Goal: Task Accomplishment & Management: Complete application form

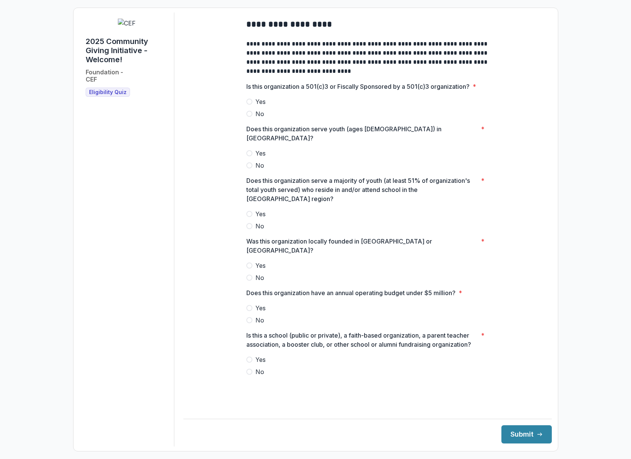
click at [98, 64] on h1 "2025 Community Giving Initiative - Welcome!" at bounding box center [127, 50] width 82 height 27
drag, startPoint x: 98, startPoint y: 89, endPoint x: 141, endPoint y: 89, distance: 43.2
click at [141, 64] on h1 "2025 Community Giving Initiative - Welcome!" at bounding box center [127, 50] width 82 height 27
copy h1 "2025 Community"
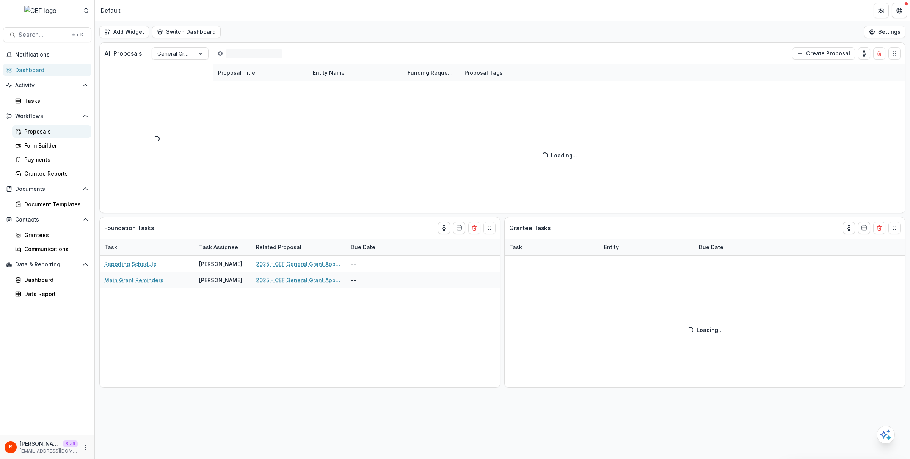
click at [47, 129] on div "Proposals" at bounding box center [54, 131] width 61 height 8
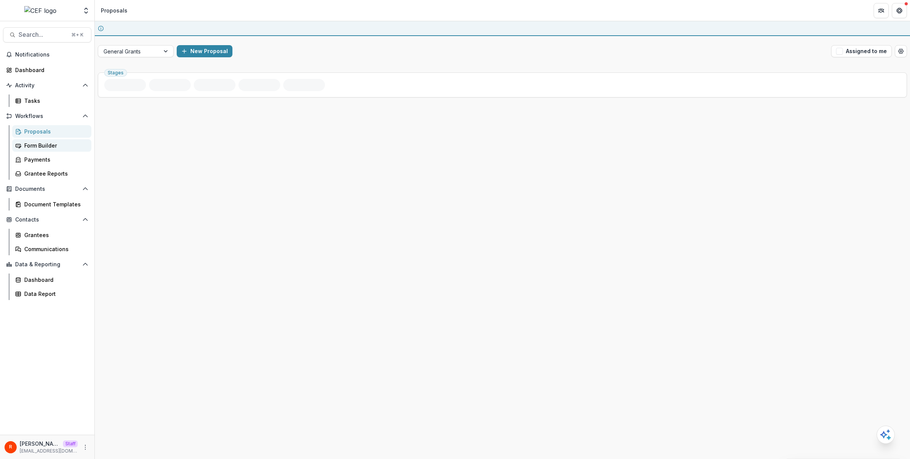
click at [47, 145] on div "Form Builder" at bounding box center [54, 145] width 61 height 8
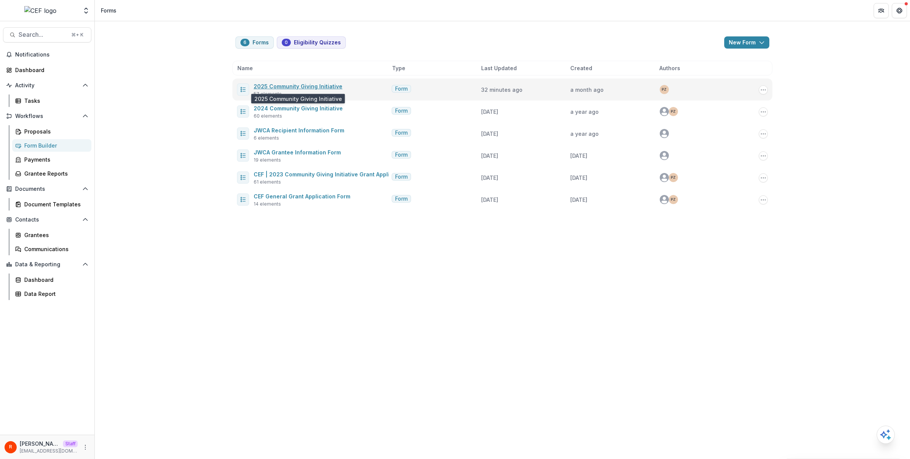
click at [282, 83] on link "2025 Community Giving Initiative" at bounding box center [298, 86] width 89 height 6
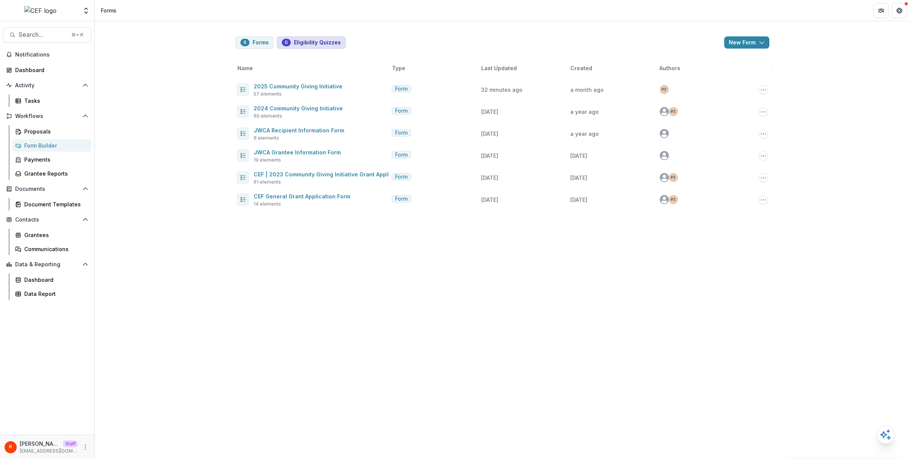
click at [307, 40] on button "0 Eligibility Quizzes" at bounding box center [311, 42] width 69 height 12
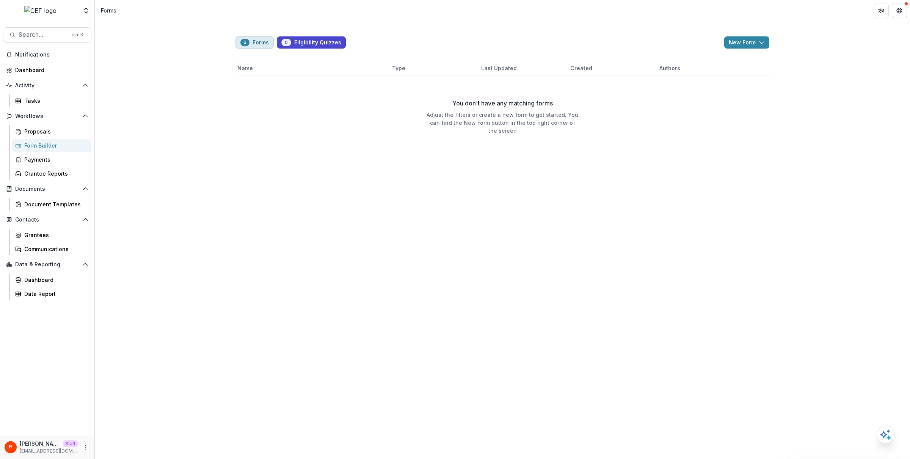
click at [262, 41] on button "6 Forms" at bounding box center [254, 42] width 38 height 12
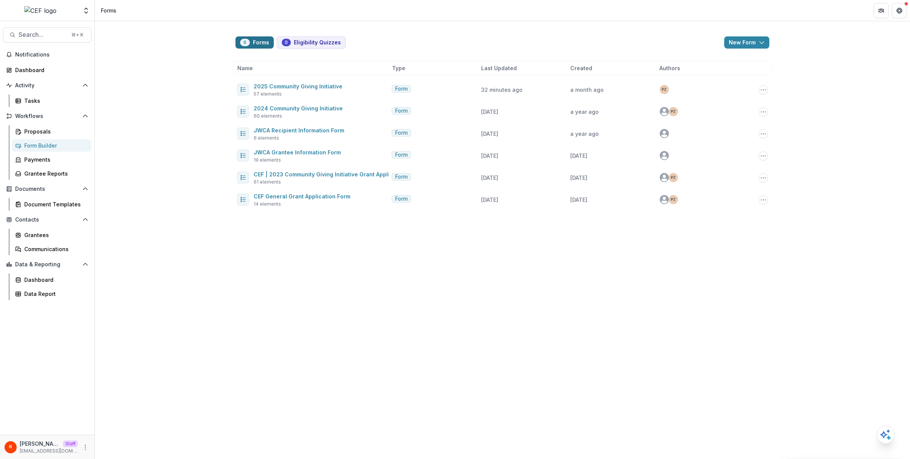
click at [257, 43] on button "6 Forms" at bounding box center [254, 42] width 38 height 12
click at [216, 70] on div "6 Forms 0 Eligibility Quizzes New Form New Eligibility Quiz New Form Name Type …" at bounding box center [502, 240] width 815 height 438
